Goal: Check status: Check status

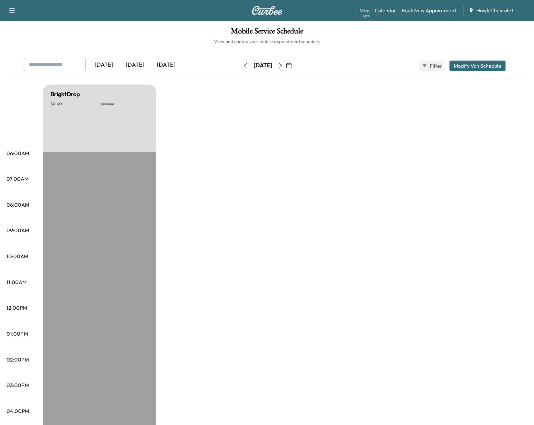
click at [130, 66] on div "[DATE]" at bounding box center [135, 65] width 31 height 15
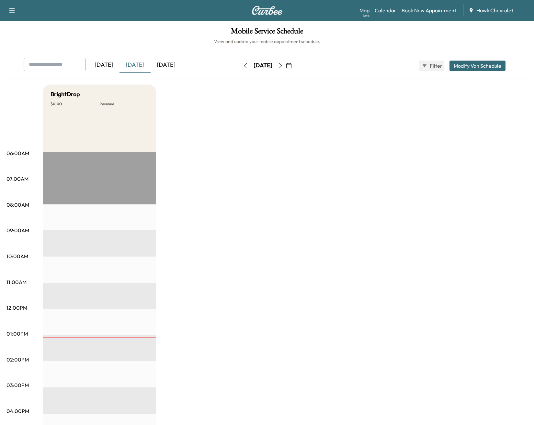
click at [185, 63] on div "[DATE] [DATE] [DATE]" at bounding box center [121, 66] width 195 height 16
click at [283, 65] on icon "button" at bounding box center [280, 65] width 5 height 5
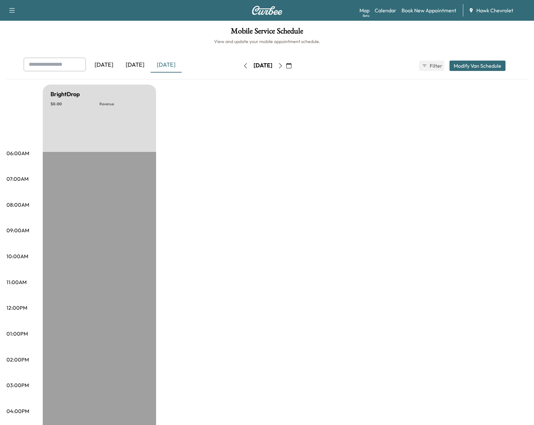
click at [283, 66] on icon "button" at bounding box center [280, 65] width 5 height 5
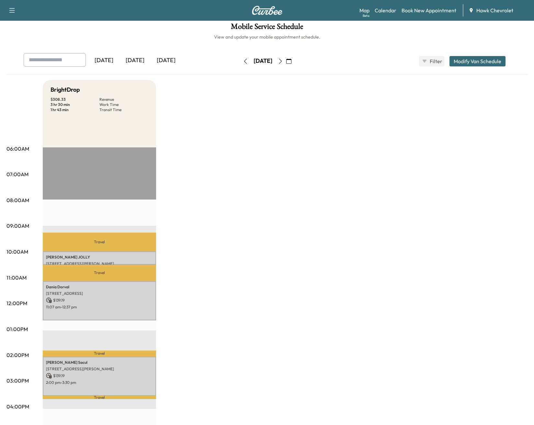
scroll to position [75, 0]
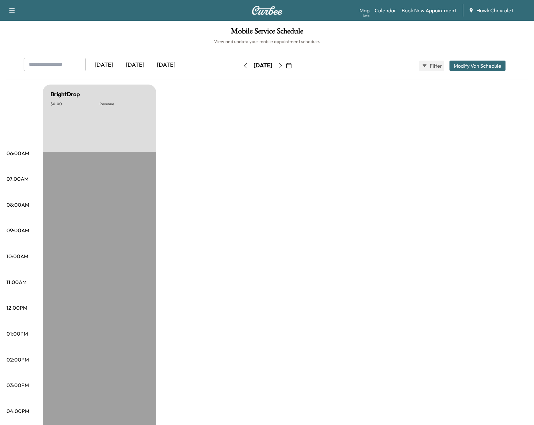
click at [292, 66] on icon "button" at bounding box center [288, 65] width 5 height 5
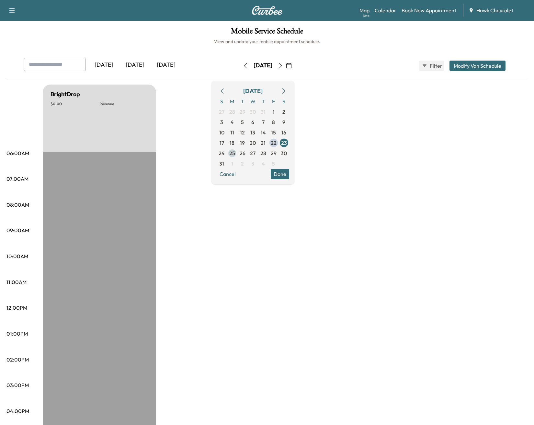
click at [235, 152] on span "25" at bounding box center [232, 153] width 6 height 8
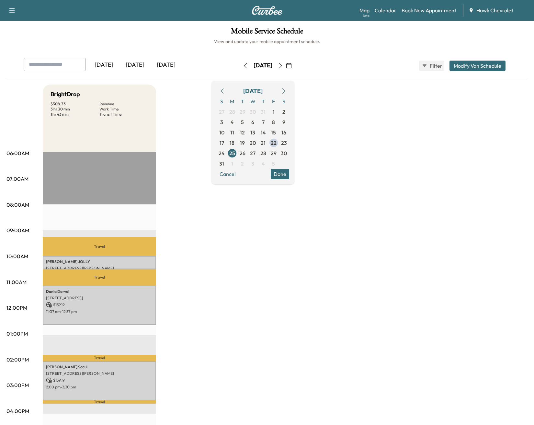
click at [88, 244] on p "Travel" at bounding box center [99, 246] width 113 height 19
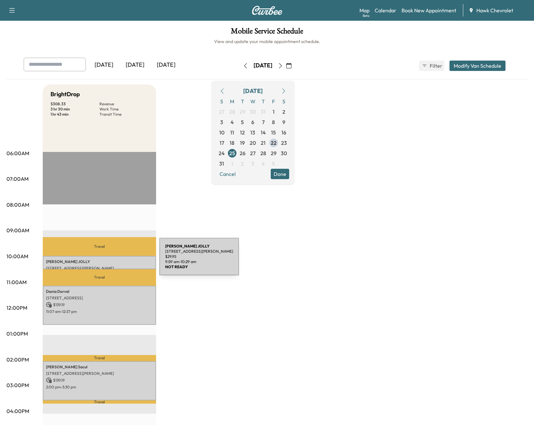
click at [110, 260] on p "[PERSON_NAME]" at bounding box center [99, 261] width 107 height 5
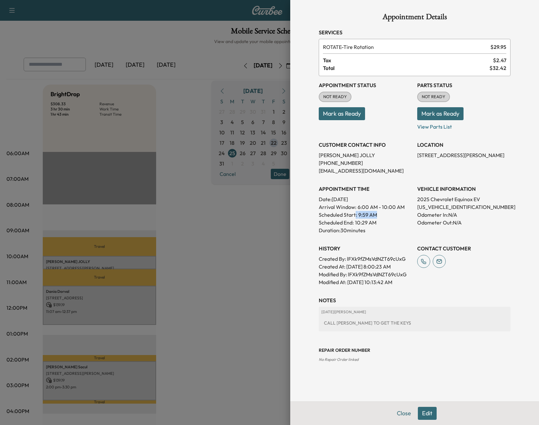
drag, startPoint x: 355, startPoint y: 215, endPoint x: 384, endPoint y: 217, distance: 28.6
click at [384, 217] on div "Scheduled Start: 9:59 AM" at bounding box center [365, 215] width 93 height 8
drag, startPoint x: 350, startPoint y: 215, endPoint x: 377, endPoint y: 215, distance: 27.2
click at [377, 215] on div "Scheduled Start: 9:59 AM" at bounding box center [365, 215] width 93 height 8
click at [404, 327] on div "CALL [PERSON_NAME] TO GET THE KEYS" at bounding box center [414, 323] width 187 height 12
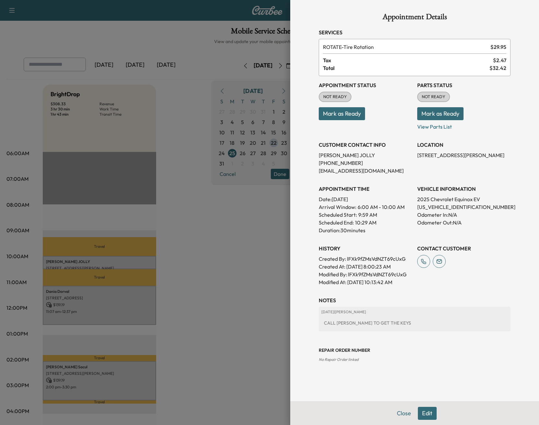
click at [393, 323] on div "CALL [PERSON_NAME] TO GET THE KEYS" at bounding box center [414, 323] width 187 height 12
click at [385, 324] on div "CALL [PERSON_NAME] TO GET THE KEYS" at bounding box center [414, 323] width 187 height 12
click at [390, 324] on div "CALL [PERSON_NAME] TO GET THE KEYS" at bounding box center [414, 323] width 187 height 12
click at [84, 308] on div at bounding box center [269, 212] width 539 height 425
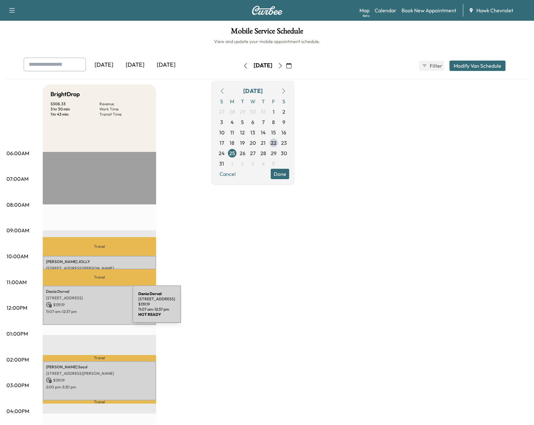
click at [84, 309] on p "11:07 am - 12:37 pm" at bounding box center [99, 311] width 107 height 5
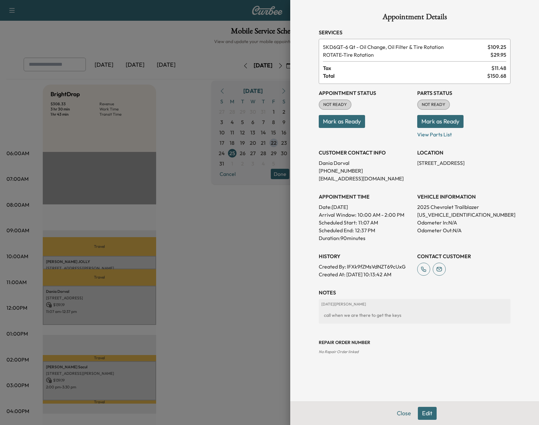
click at [53, 375] on div at bounding box center [269, 212] width 539 height 425
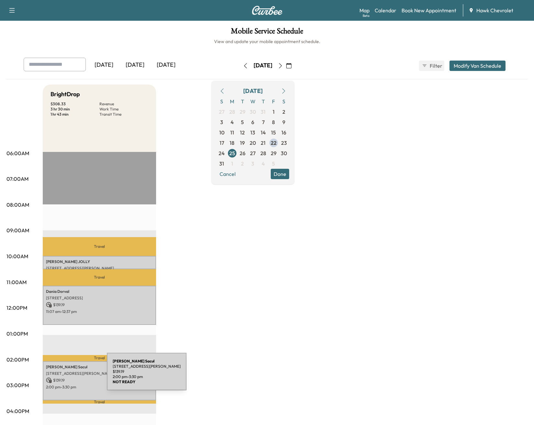
click at [58, 377] on p "$ 139.19" at bounding box center [99, 380] width 107 height 6
